Goal: Information Seeking & Learning: Learn about a topic

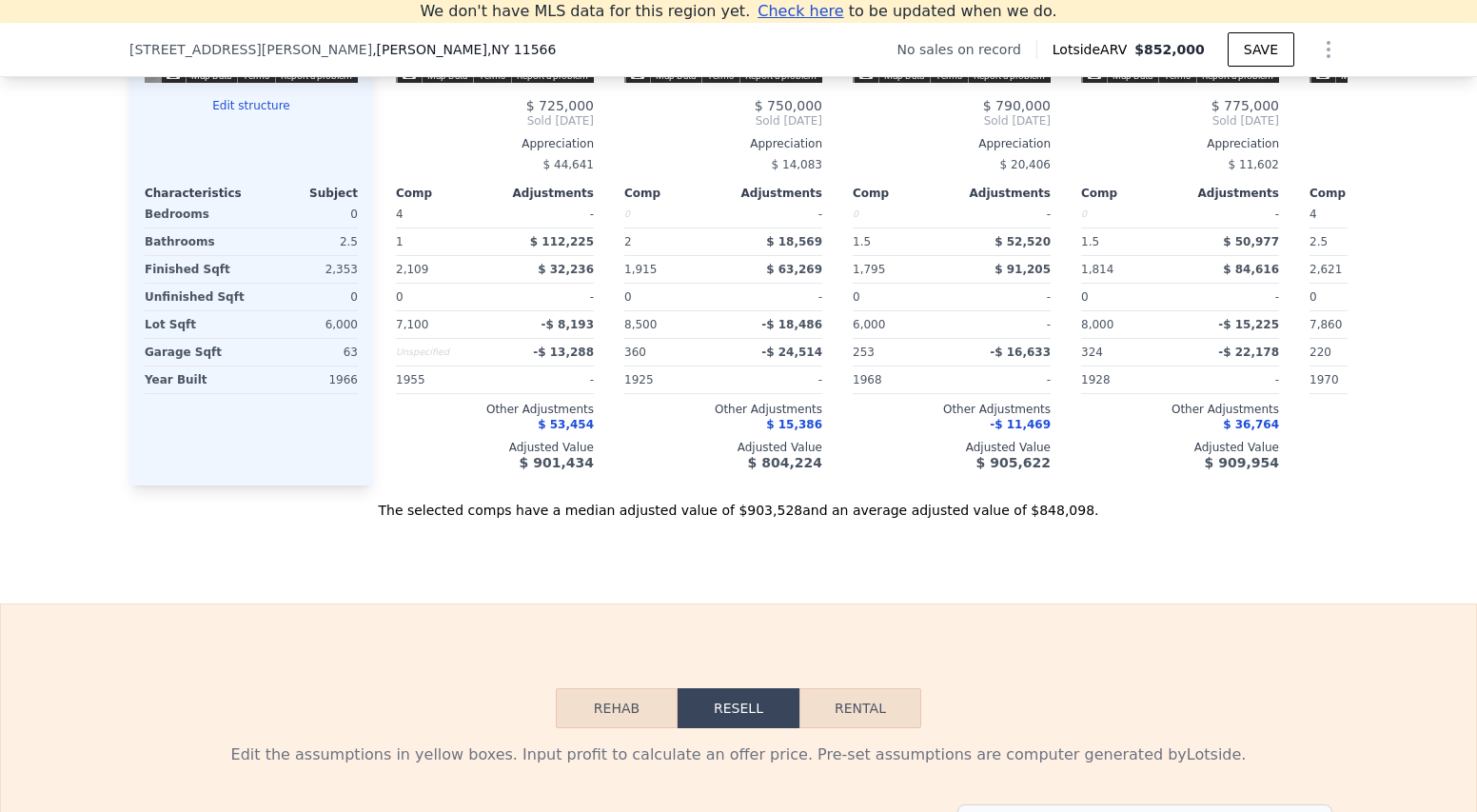
scroll to position [1691, 0]
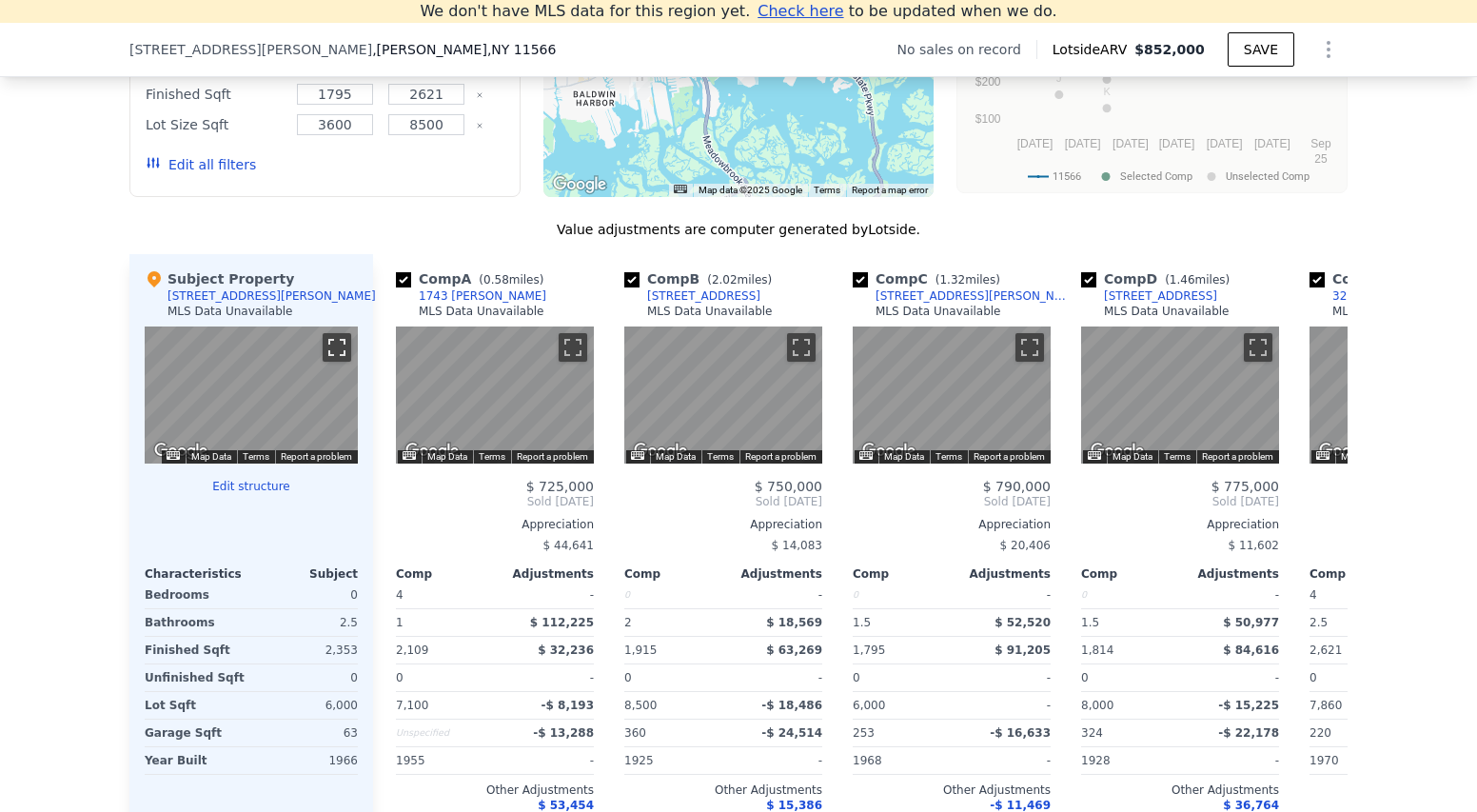
click at [326, 362] on button "Toggle fullscreen view" at bounding box center [337, 347] width 29 height 29
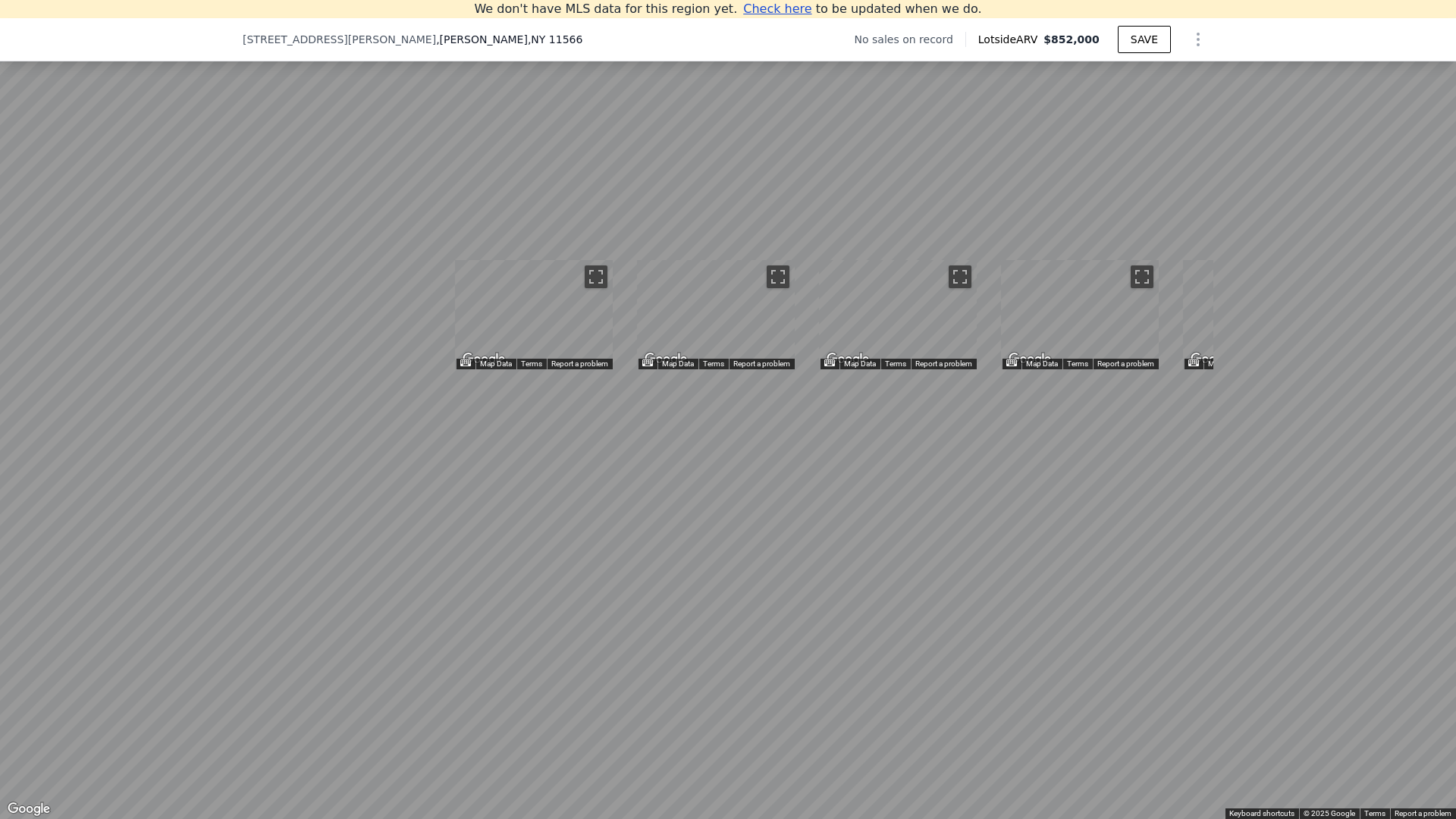
click at [1176, 12] on button "Toggle fullscreen view" at bounding box center [1439, 17] width 23 height 23
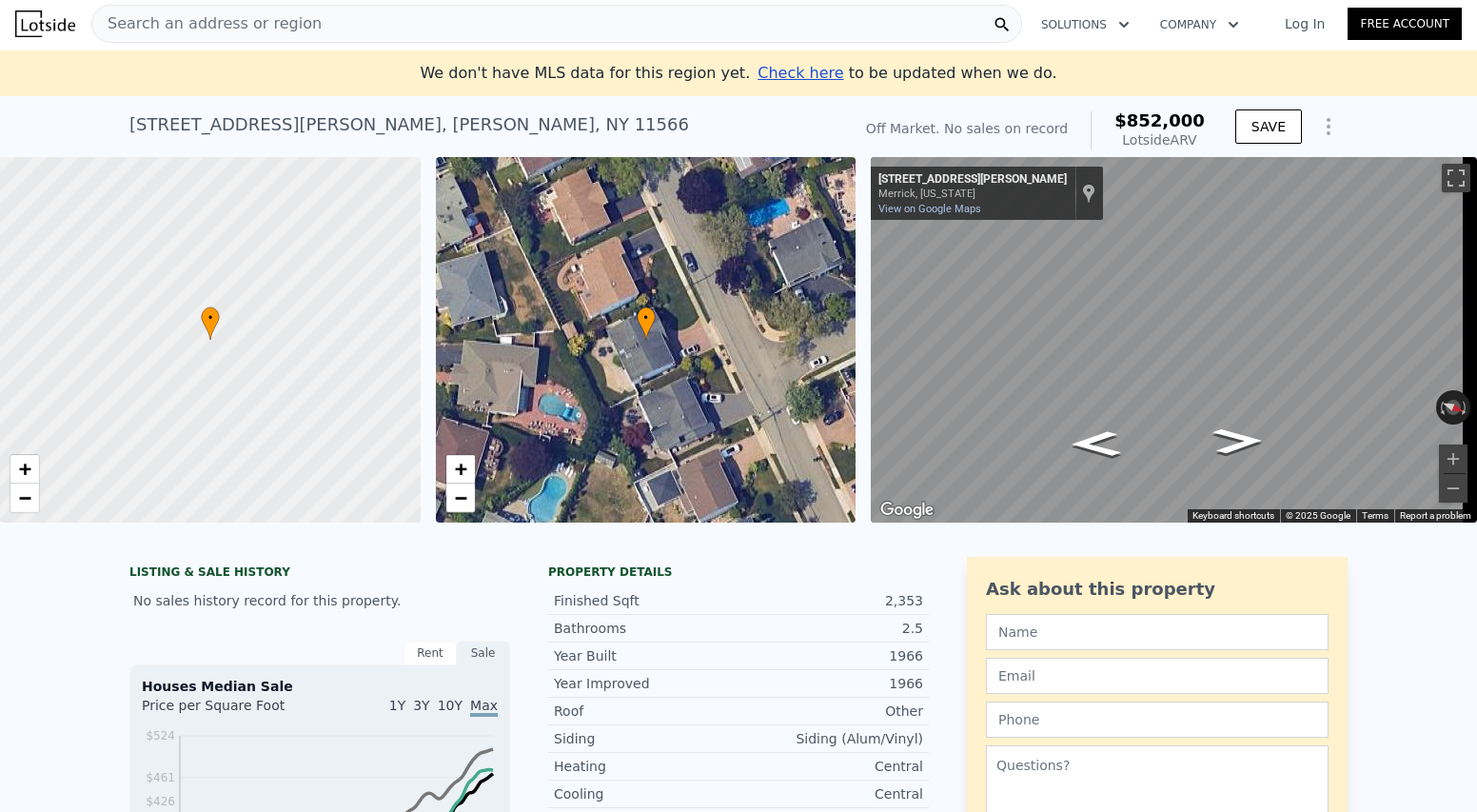
scroll to position [0, 0]
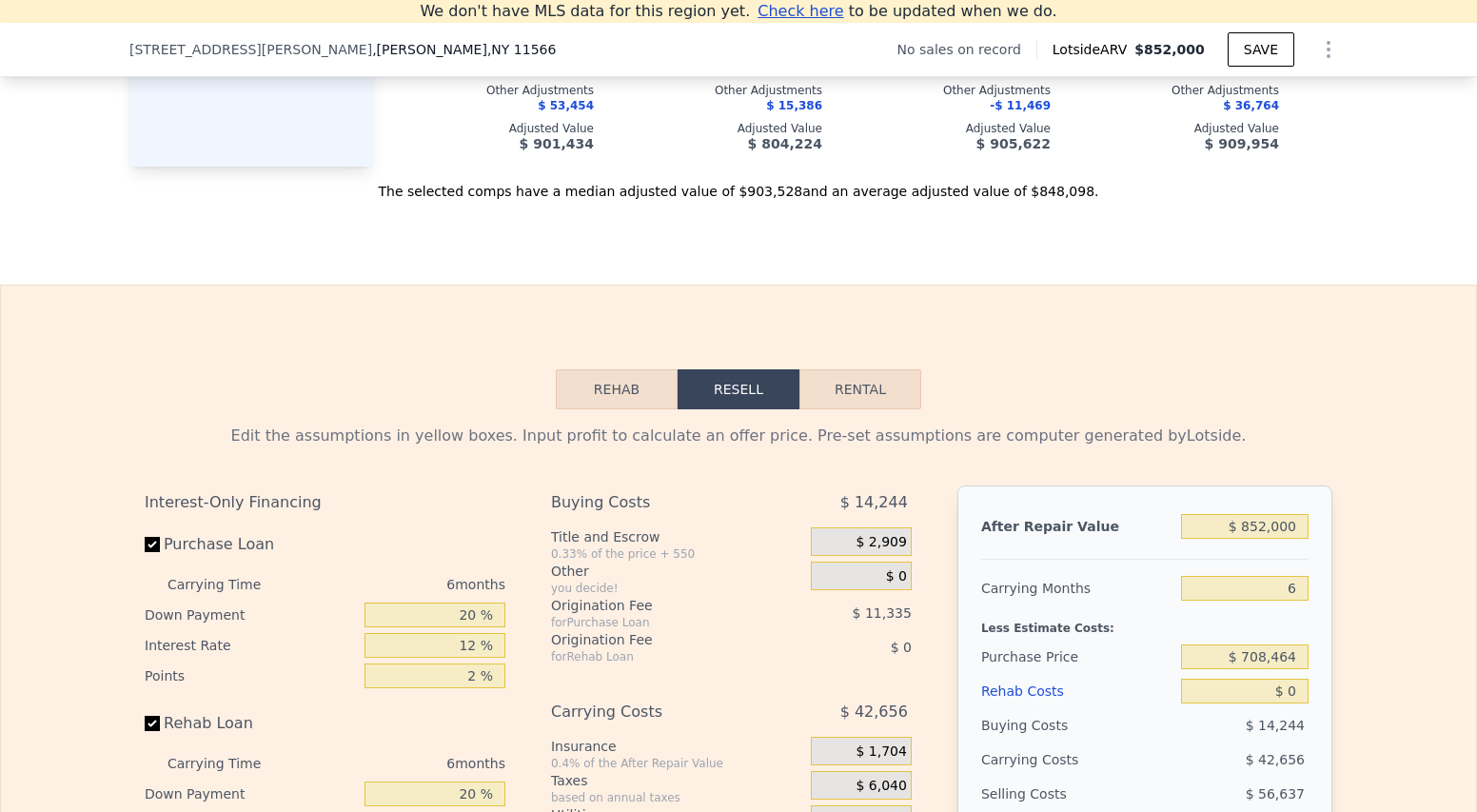
scroll to position [2563, 0]
